Goal: Task Accomplishment & Management: Complete application form

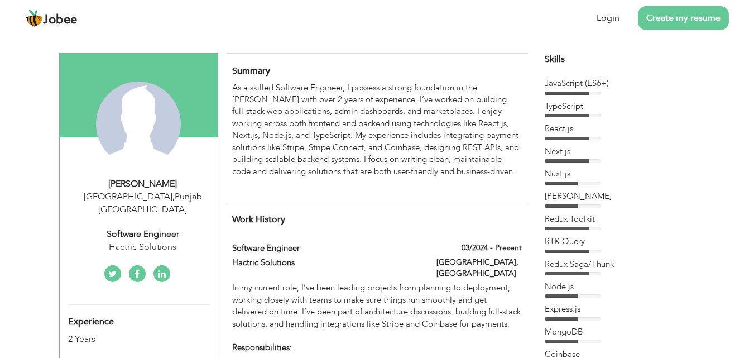
drag, startPoint x: 233, startPoint y: 87, endPoint x: 313, endPoint y: 130, distance: 90.2
click at [313, 130] on div "As a skilled Software Engineer, I possess a strong foundation in the MERN stack…" at bounding box center [376, 136] width 289 height 108
drag, startPoint x: 477, startPoint y: 171, endPoint x: 367, endPoint y: 165, distance: 109.6
click at [467, 172] on div "As a skilled Software Engineer, I possess a strong foundation in the MERN stack…" at bounding box center [376, 136] width 289 height 108
click at [616, 18] on link "Login" at bounding box center [608, 18] width 23 height 13
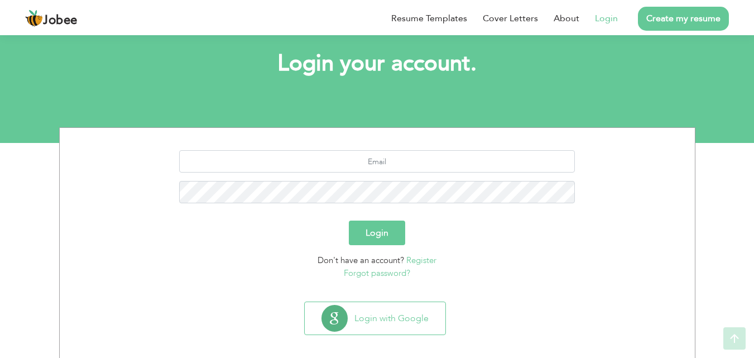
scroll to position [66, 0]
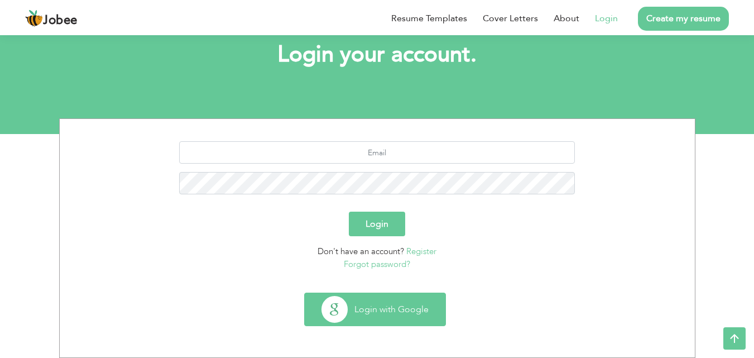
click at [357, 310] on button "Login with Google" at bounding box center [375, 309] width 141 height 32
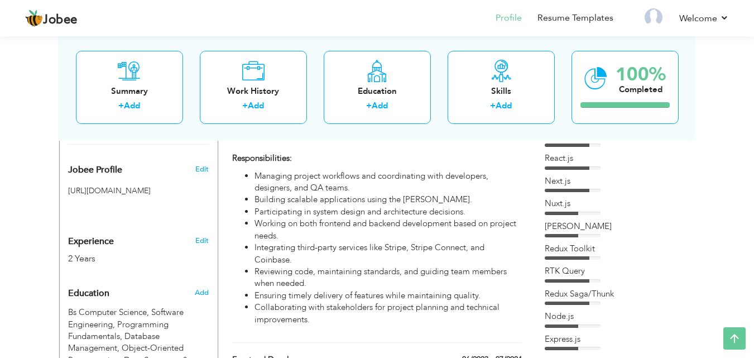
scroll to position [335, 0]
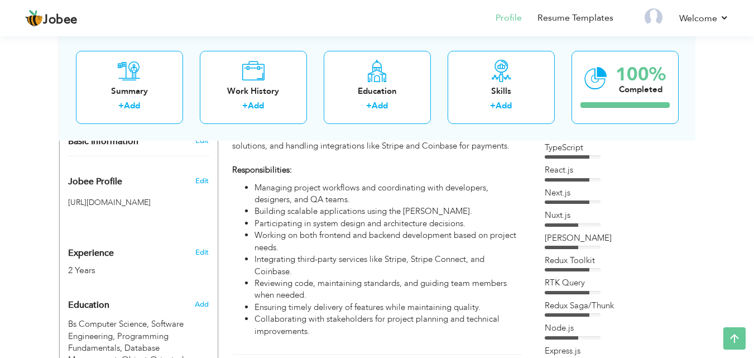
click at [563, 192] on div "Next.js" at bounding box center [615, 193] width 140 height 12
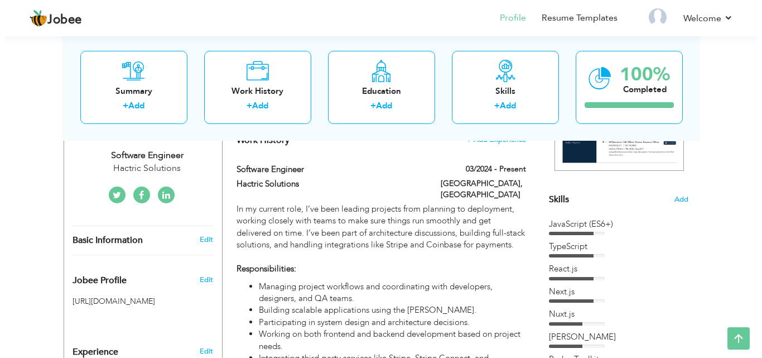
scroll to position [177, 0]
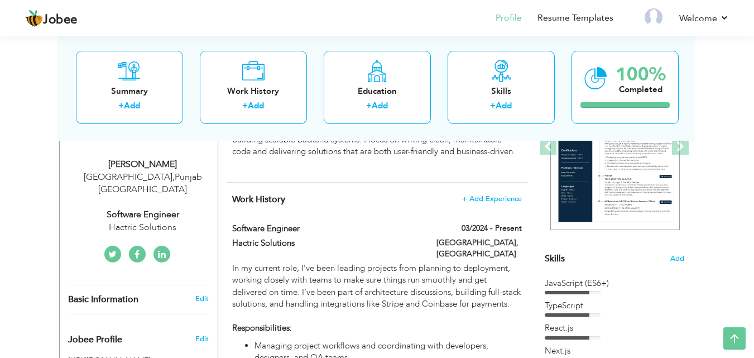
click at [572, 285] on div "JavaScript (ES6+)" at bounding box center [615, 283] width 140 height 12
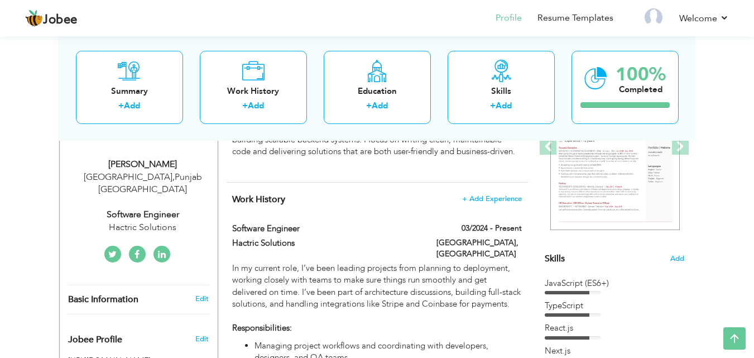
click at [679, 259] on span "Add" at bounding box center [677, 258] width 15 height 11
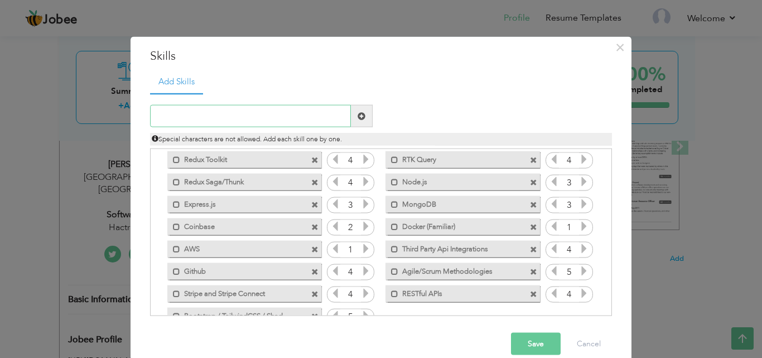
scroll to position [114, 0]
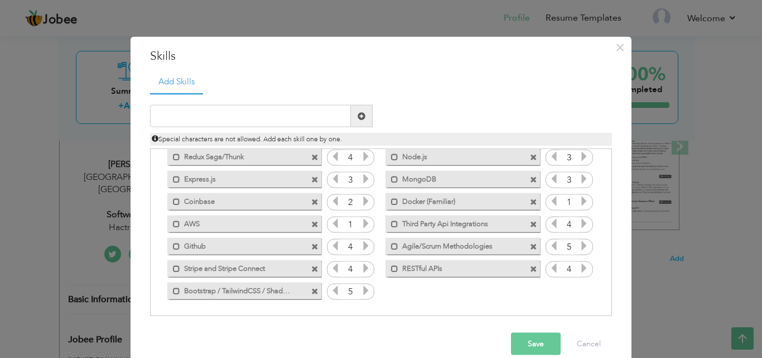
click at [243, 222] on label "AWS" at bounding box center [236, 222] width 113 height 14
click at [243, 222] on label "AWS" at bounding box center [238, 222] width 111 height 14
click at [184, 225] on label "AWS" at bounding box center [236, 222] width 113 height 14
click at [184, 225] on label "AWS" at bounding box center [238, 222] width 111 height 14
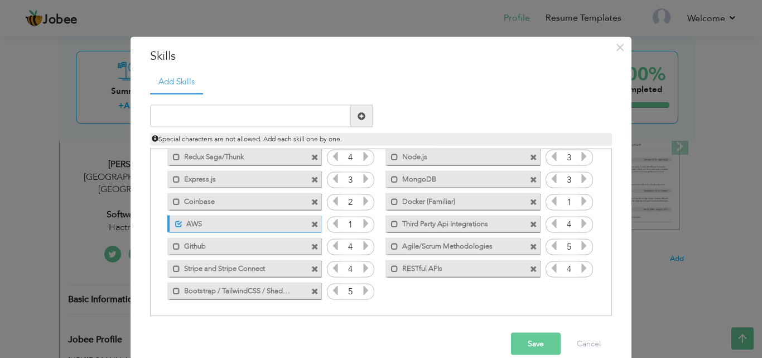
click at [184, 225] on label "AWS" at bounding box center [238, 222] width 111 height 14
click at [184, 225] on label "AWS" at bounding box center [236, 222] width 113 height 14
click at [184, 225] on label "AWS" at bounding box center [238, 222] width 111 height 14
click at [311, 226] on span at bounding box center [314, 223] width 7 height 7
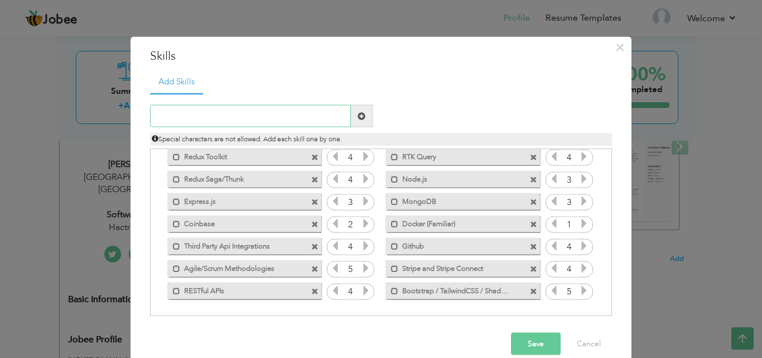
click at [222, 113] on input "text" at bounding box center [250, 116] width 201 height 22
type input "AWS (S3 & SES )"
click at [524, 339] on button "Save" at bounding box center [536, 344] width 50 height 22
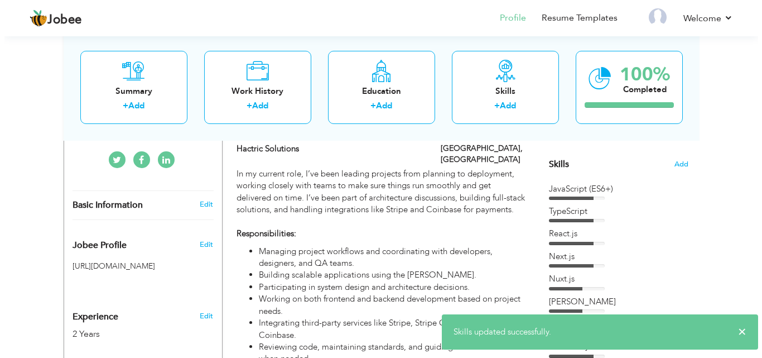
scroll to position [261, 0]
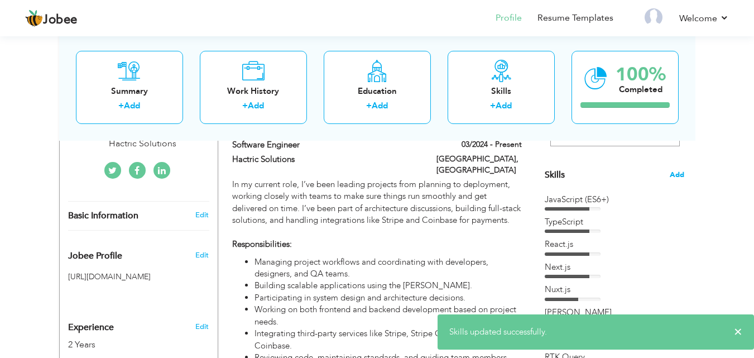
click at [677, 175] on span "Add" at bounding box center [677, 175] width 15 height 11
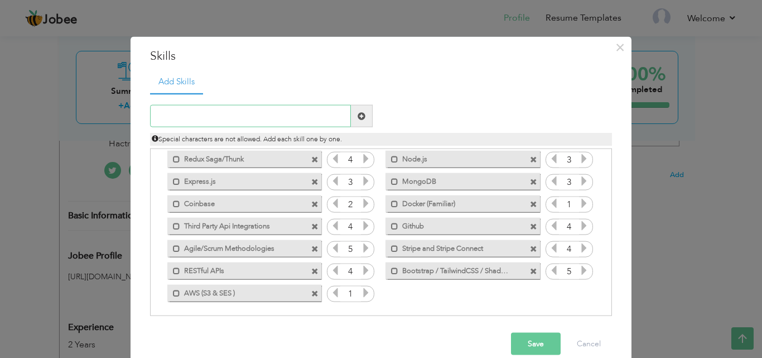
scroll to position [114, 0]
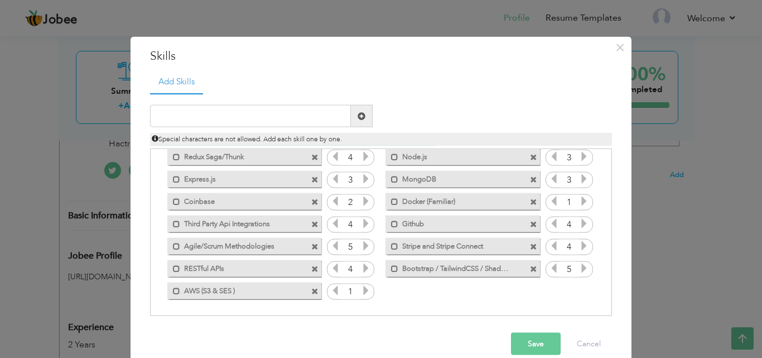
click at [361, 288] on icon at bounding box center [366, 290] width 10 height 10
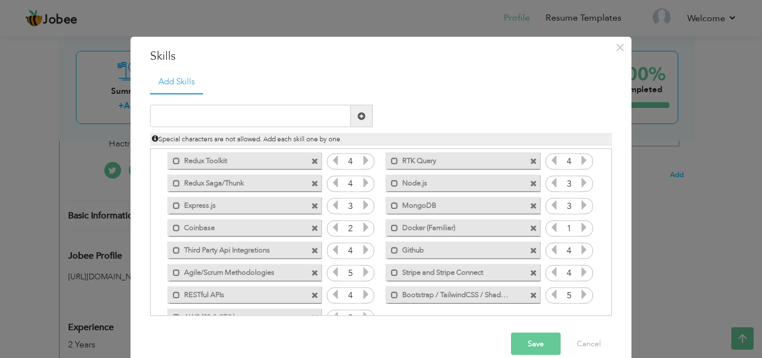
scroll to position [87, 0]
click at [311, 253] on span at bounding box center [314, 251] width 7 height 7
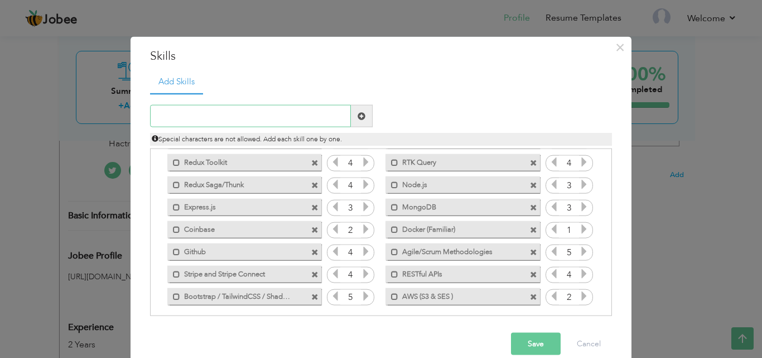
click at [249, 111] on input "text" at bounding box center [250, 116] width 201 height 22
type input "Git"
click at [358, 113] on span at bounding box center [362, 116] width 8 height 8
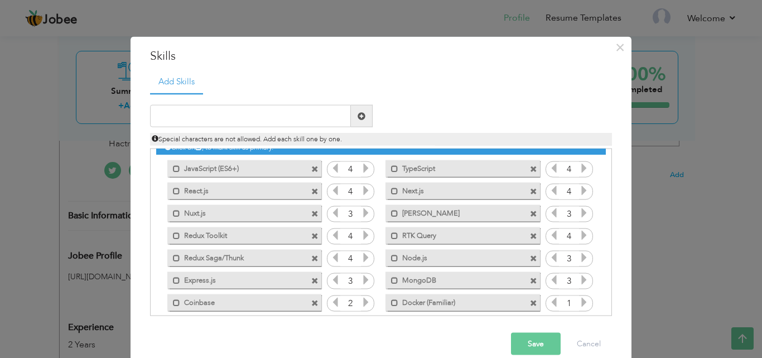
scroll to position [114, 0]
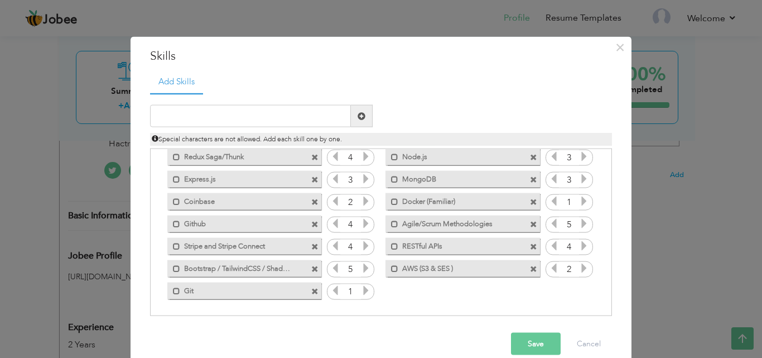
click at [311, 291] on span at bounding box center [314, 290] width 7 height 7
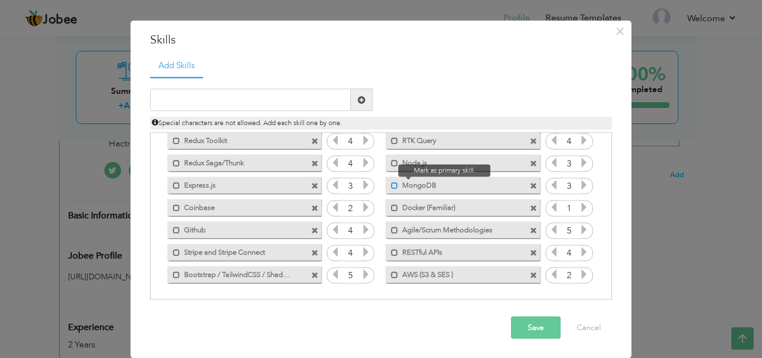
scroll to position [17, 0]
click at [223, 102] on input "text" at bounding box center [250, 99] width 201 height 22
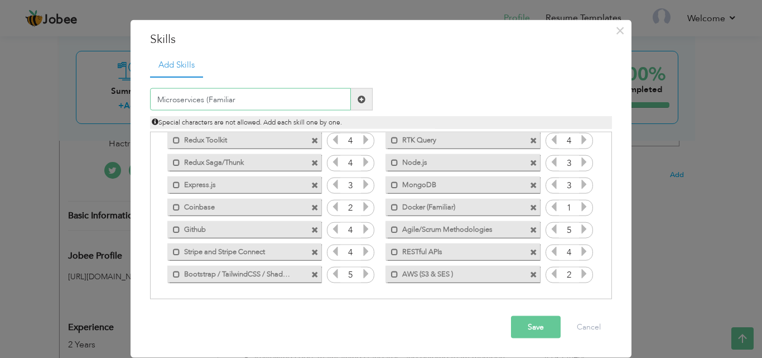
type input "Microservices (Familiar)"
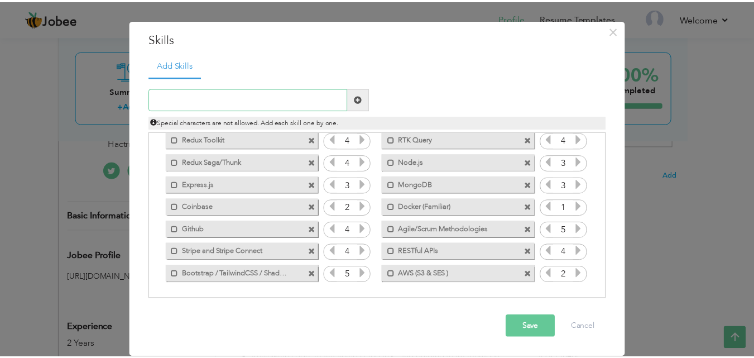
scroll to position [0, 0]
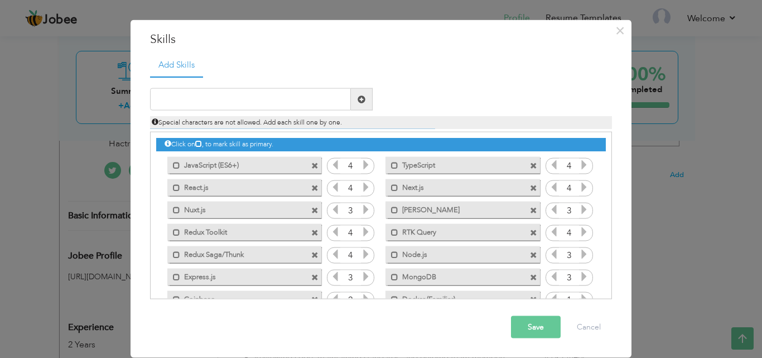
click at [541, 329] on button "Save" at bounding box center [536, 327] width 50 height 22
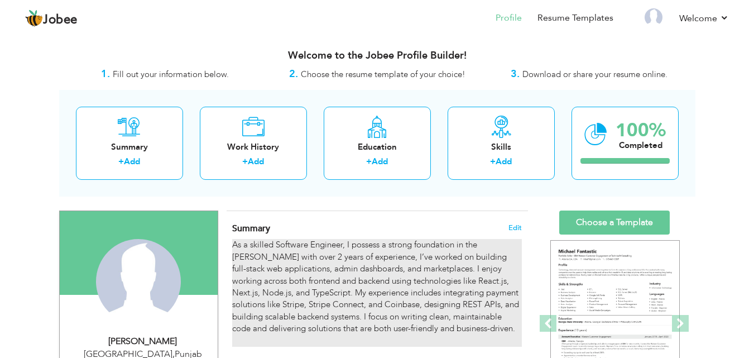
click at [351, 305] on div "As a skilled Software Engineer, I possess a strong foundation in the MERN stack…" at bounding box center [376, 293] width 289 height 108
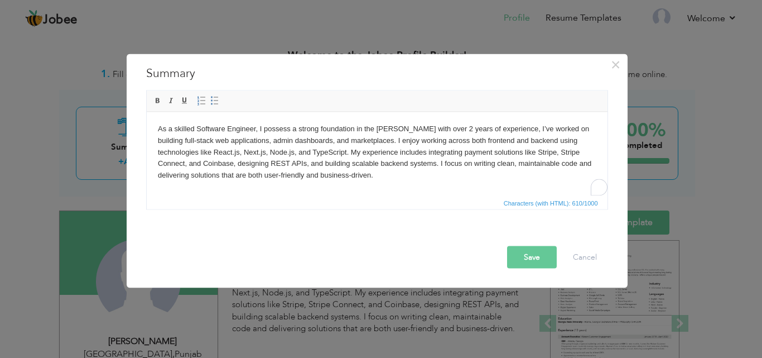
click at [319, 132] on body "As a skilled Software Engineer, I possess a strong foundation in the MERN stack…" at bounding box center [376, 158] width 439 height 70
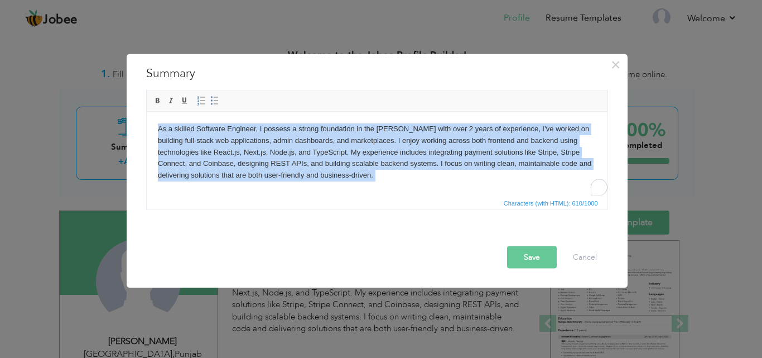
copy body "As a skilled Software Engineer, I possess a strong foundation in the MERN stack…"
click at [391, 175] on body "As a skilled Software Engineer, I possess a strong foundation in the MERN stack…" at bounding box center [376, 158] width 439 height 70
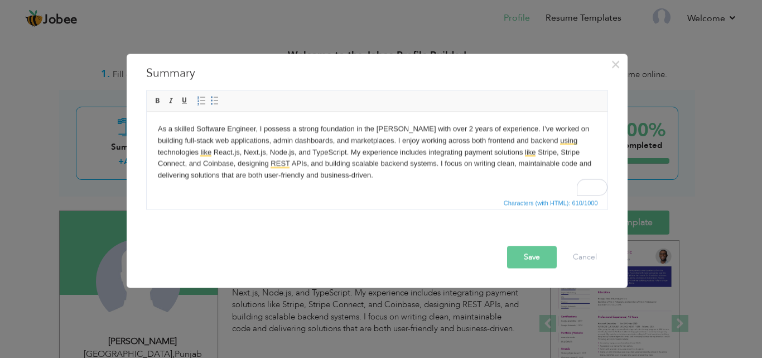
click at [402, 180] on body "As a skilled Software Engineer, I possess a strong foundation in the MERN stack…" at bounding box center [376, 158] width 439 height 70
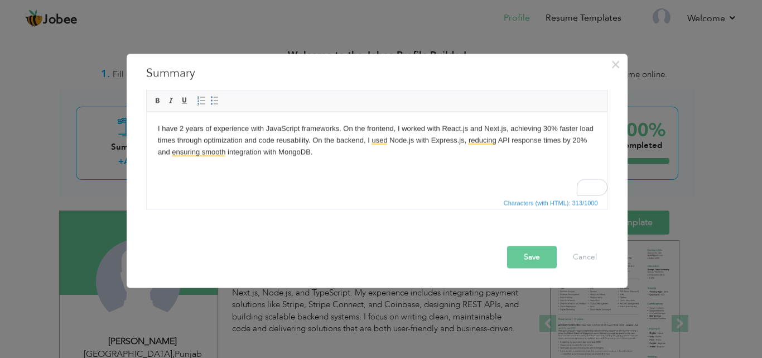
click at [535, 259] on button "Save" at bounding box center [532, 257] width 50 height 22
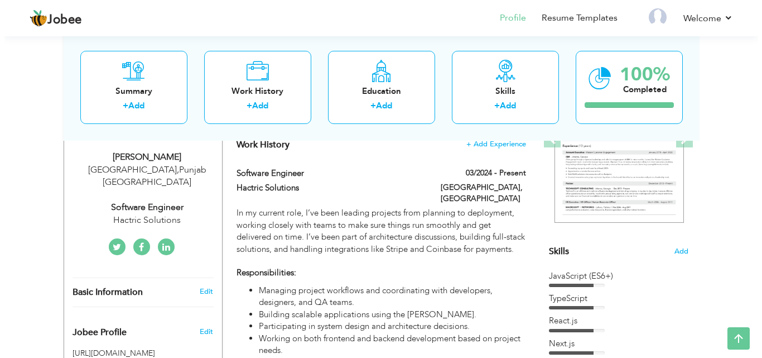
scroll to position [195, 0]
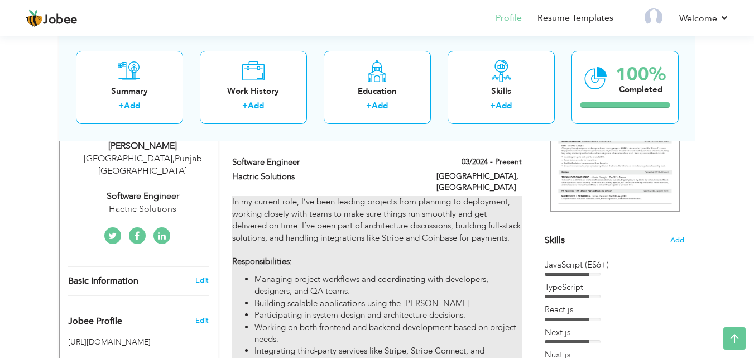
click at [375, 231] on p "In my current role, I’ve been leading projects from planning to deployment, wor…" at bounding box center [376, 232] width 289 height 72
type input "Software Engineer"
type input "Hactric Solutions"
type input "03/2024"
type input "[GEOGRAPHIC_DATA]"
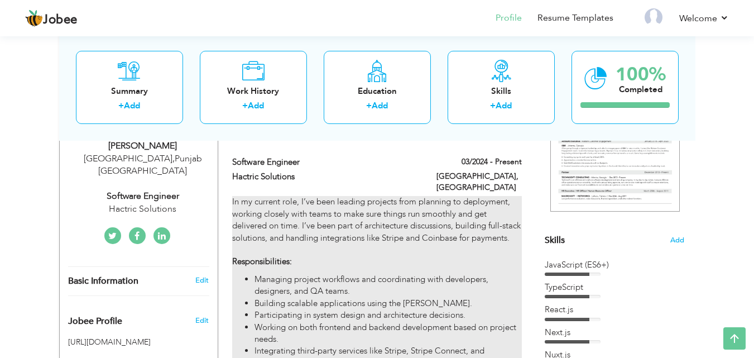
type input "[GEOGRAPHIC_DATA]"
checkbox input "true"
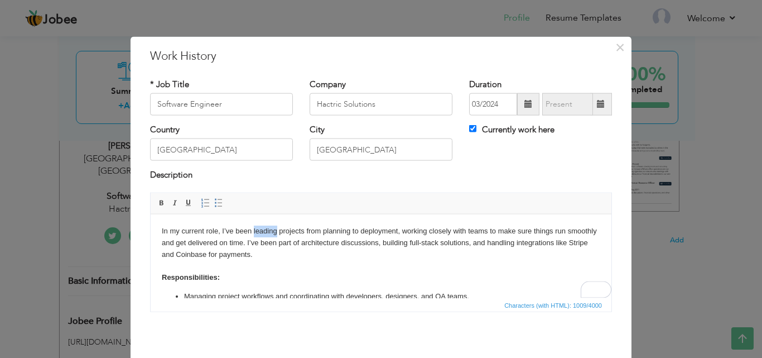
drag, startPoint x: 276, startPoint y: 230, endPoint x: 254, endPoint y: 231, distance: 22.3
click at [254, 231] on p "In my current role, I’ve been leading projects from planning to deployment, wor…" at bounding box center [381, 254] width 439 height 58
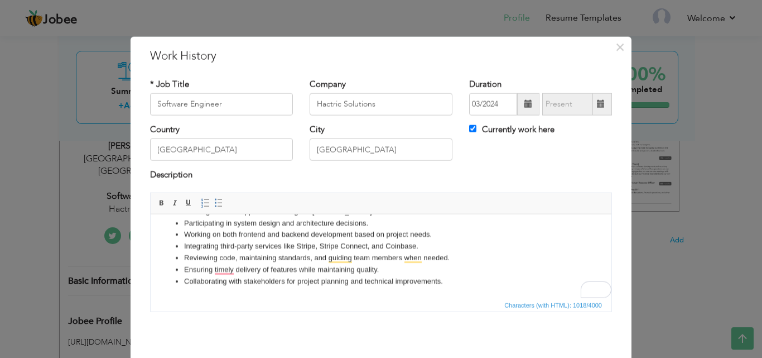
scroll to position [44, 0]
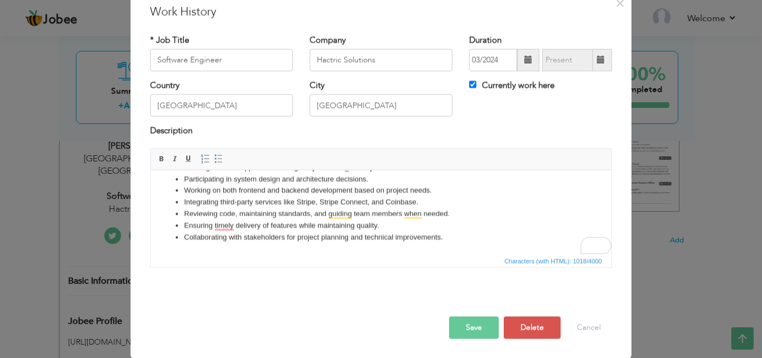
click at [480, 320] on button "Save" at bounding box center [474, 327] width 50 height 22
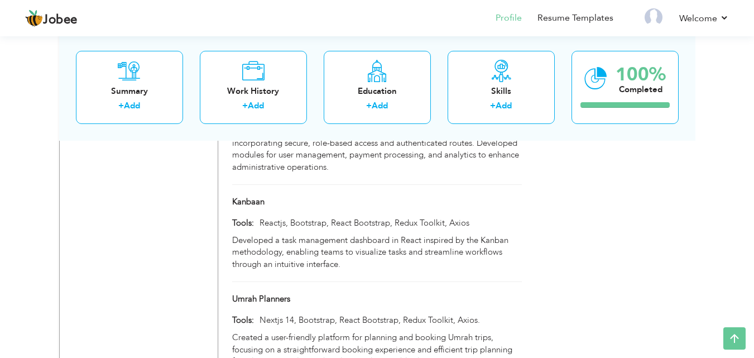
scroll to position [0, 0]
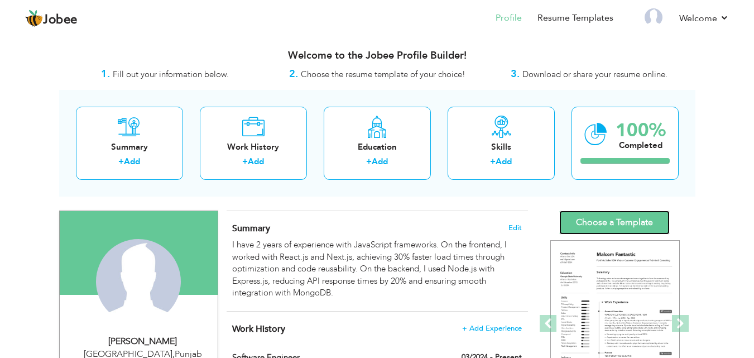
click at [613, 219] on link "Choose a Template" at bounding box center [614, 222] width 111 height 24
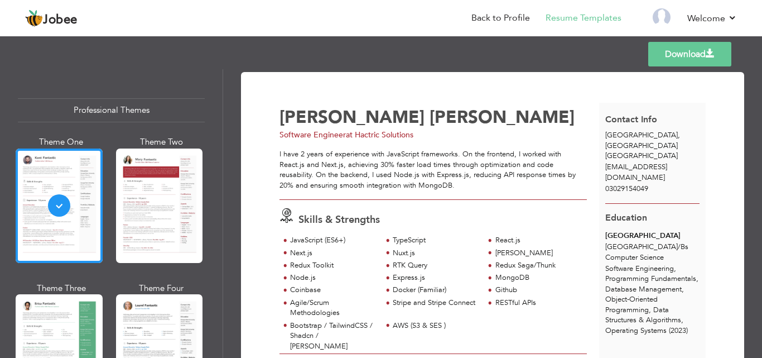
click at [713, 52] on span at bounding box center [710, 53] width 9 height 9
